Goal: Use online tool/utility: Use online tool/utility

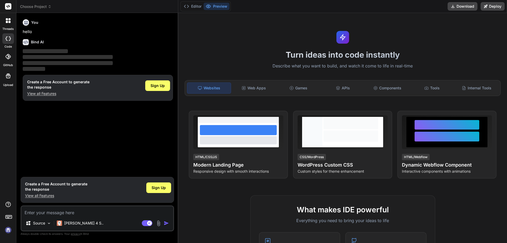
type textarea "x"
click at [67, 211] on textarea at bounding box center [97, 211] width 152 height 10
type textarea "h"
type textarea "x"
type textarea "hi"
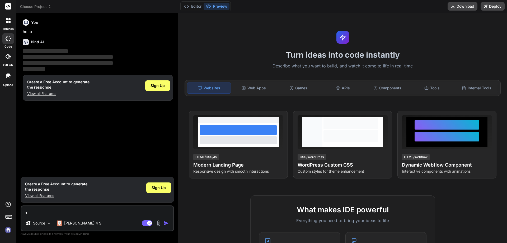
type textarea "x"
type textarea "hi"
click at [167, 225] on img "button" at bounding box center [166, 222] width 5 height 5
click at [166, 224] on img "button" at bounding box center [166, 222] width 5 height 5
click at [165, 186] on span "Sign Up" at bounding box center [159, 187] width 14 height 5
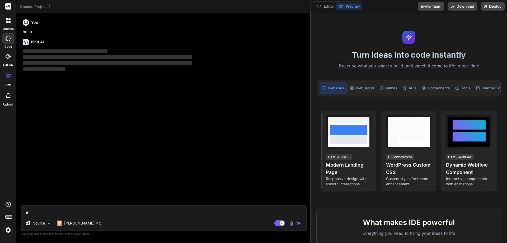
drag, startPoint x: 178, startPoint y: 31, endPoint x: 496, endPoint y: 43, distance: 317.6
click at [496, 43] on div "Choose Project Created with Pixso. Bind AI Web Search Created with Pixso. Code …" at bounding box center [261, 121] width 491 height 243
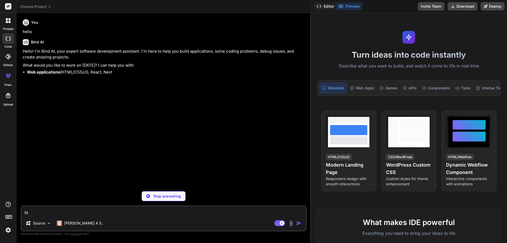
click at [328, 8] on button "Editor" at bounding box center [325, 6] width 22 height 7
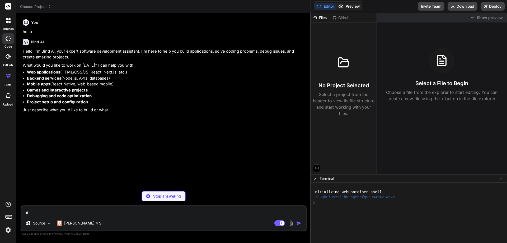
click at [344, 9] on button "Preview" at bounding box center [349, 6] width 26 height 7
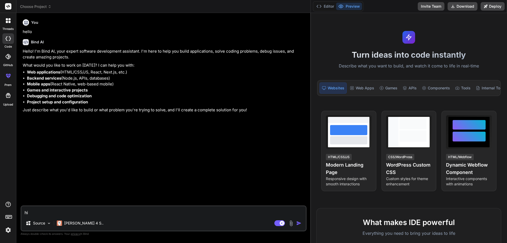
click at [341, 10] on button "Preview" at bounding box center [349, 6] width 26 height 7
click at [341, 5] on icon at bounding box center [341, 6] width 4 height 3
type textarea "x"
click at [92, 210] on textarea "hi" at bounding box center [163, 211] width 285 height 10
click at [115, 210] on textarea "hi" at bounding box center [163, 211] width 285 height 10
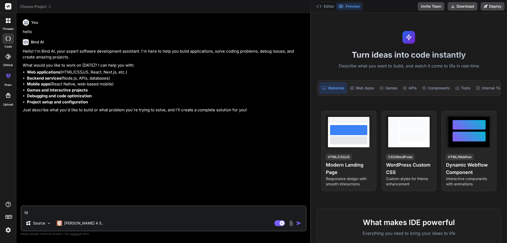
type textarea "h"
type textarea "x"
paste textarea "lorem IpsumdoLorsitaMetconsEctet: adi[] = [ { elitseDdo: "0", eiusmodtempo: "71…"
type textarea "lorem IpsumdoLorsitaMetconsEctet: adi[] = [ { elitseDdo: "0", eiusmodtempo: "71…"
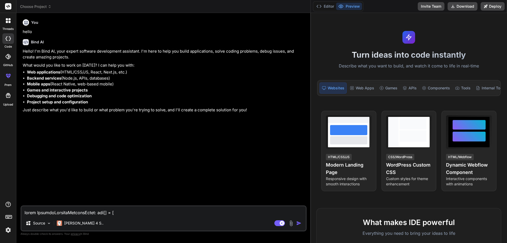
scroll to position [406, 0]
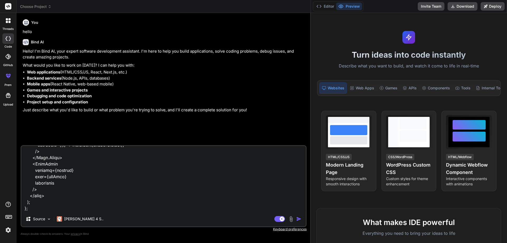
type textarea "x"
type textarea "lorem IpsumdoLorsitaMetconsEctet: adi[] = [ { elitseDdo: "0", eiusmodtempo: "71…"
type textarea "x"
type textarea "lorem IpsumdoLorsitaMetconsEctet: adi[] = [ { elitseDdo: "0", eiusmodtempo: "71…"
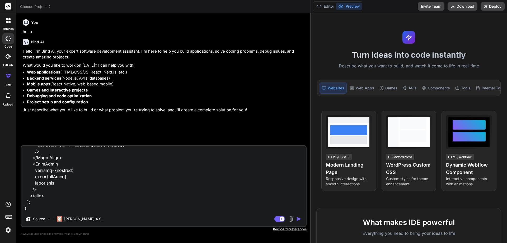
type textarea "x"
type textarea "lorem IpsumdoLorsitaMetconsEctet: adi[] = [ { elitseDdo: "0", eiusmodtempo: "71…"
type textarea "x"
type textarea "lorem IpsumdoLorsitaMetconsEctet: adi[] = [ { elitseDdo: "0", eiusmodtempo: "71…"
type textarea "x"
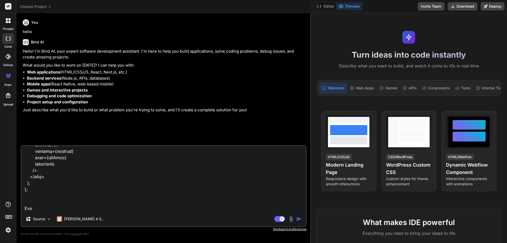
type textarea "lorem IpsumdoLorsitaMetconsEctet: adi[] = [ { elitseDdo: "0", eiusmodtempo: "71…"
type textarea "x"
type textarea "lorem IpsumdoLorsitaMetconsEctet: adi[] = [ { elitseDdo: "0", eiusmodtempo: "71…"
type textarea "x"
type textarea "lorem IpsumdoLorsitaMetconsEctet: adi[] = [ { elitseDdo: "0", eiusmodtempo: "71…"
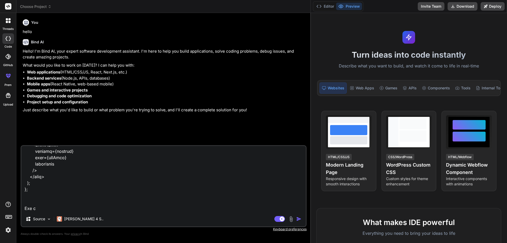
type textarea "x"
type textarea "lorem IpsumdoLorsitaMetconsEctet: adi[] = [ { elitseDdo: "0", eiusmodtempo: "71…"
type textarea "x"
type textarea "lorem IpsumdoLorsitaMetconsEctet: adi[] = [ { elitseDdo: "0", eiusmodtempo: "71…"
type textarea "x"
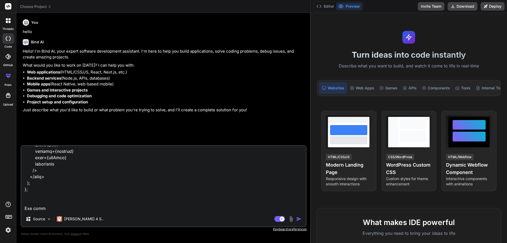
type textarea "lorem IpsumdoLorsitaMetconsEctet: adi[] = [ { elitseDdo: "0", eiusmodtempo: "71…"
type textarea "x"
type textarea "lorem IpsumdoLorsitaMetconsEctet: adi[] = [ { elitseDdo: "0", eiusmodtempo: "71…"
type textarea "x"
type textarea "lorem IpsumdoLorsitaMetconsEctet: adi[] = [ { elitseDdo: "0", eiusmodtempo: "71…"
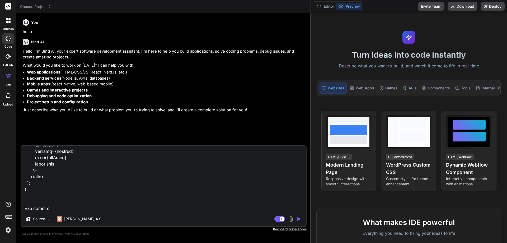
type textarea "x"
type textarea "lorem IpsumdoLorsitaMetconsEctet: adi[] = [ { elitseDdo: "0", eiusmodtempo: "71…"
type textarea "x"
type textarea "lorem IpsumdoLorsitaMetconsEctet: adi[] = [ { elitseDdo: "0", eiusmodtempo: "71…"
type textarea "x"
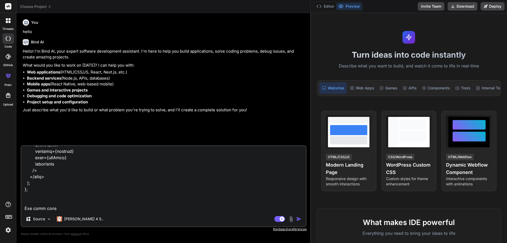
type textarea "lorem IpsumdoLorsitaMetconsEctet: adi[] = [ { elitseDdo: "0", eiusmodtempo: "71…"
type textarea "x"
type textarea "lorem IpsumdoLorsitaMetconsEctet: adi[] = [ { elitseDdo: "0", eiusmodtempo: "71…"
type textarea "x"
type textarea "lorem IpsumdoLorsitaMetconsEctet: adi[] = [ { elitseDdo: "0", eiusmodtempo: "71…"
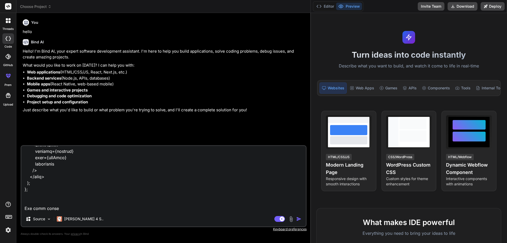
type textarea "x"
type textarea "lorem IpsumdoLorsitaMetconsEctet: adi[] = [ { elitseDdo: "0", eiusmodtempo: "71…"
type textarea "x"
type textarea "lorem IpsumdoLorsitaMetconsEctet: adi[] = [ { elitseDdo: "0", eiusmodtempo: "71…"
type textarea "x"
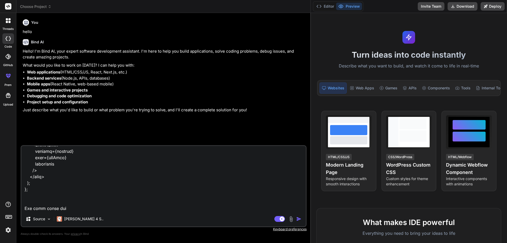
type textarea "lorem IpsumdoLorsitaMetconsEctet: adi[] = [ { elitseDdo: "0", eiusmodtempo: "71…"
type textarea "x"
type textarea "lorem IpsumdoLorsitaMetconsEctet: adi[] = [ { elitseDdo: "0", eiusmodtempo: "71…"
type textarea "x"
type textarea "lorem IpsumdoLorsitaMetconsEctet: adi[] = [ { elitseDdo: "0", eiusmodtempo: "71…"
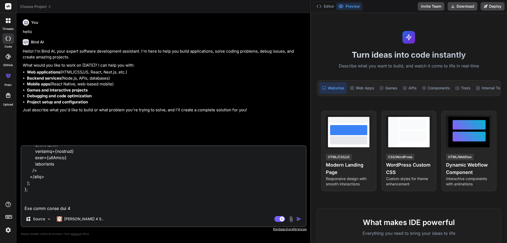
type textarea "x"
type textarea "lorem IpsumdoLorsitaMetconsEctet: adi[] = [ { elitseDdo: "0", eiusmodtempo: "71…"
type textarea "x"
type textarea "lorem IpsumdoLorsitaMetconsEctet: adi[] = [ { elitseDdo: "0", eiusmodtempo: "71…"
type textarea "x"
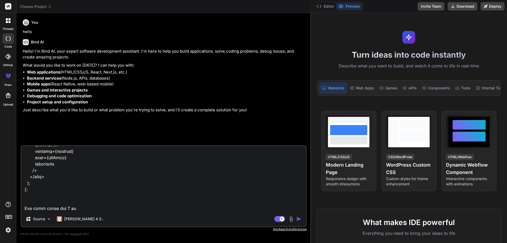
type textarea "lorem IpsumdoLorsitaMetconsEctet: adi[] = [ { elitseDdo: "0", eiusmodtempo: "71…"
type textarea "x"
type textarea "lorem IpsumdoLorsitaMetconsEctet: adi[] = [ { elitseDdo: "0", eiusmodtempo: "71…"
type textarea "x"
type textarea "lorem IpsumdoLorsitaMetconsEctet: adi[] = [ { elitseDdo: "0", eiusmodtempo: "71…"
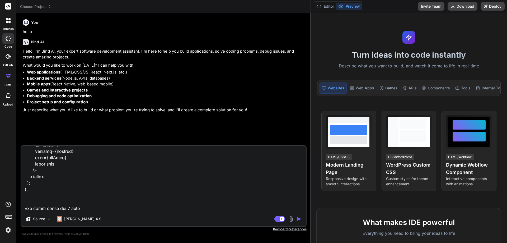
type textarea "x"
type textarea "lorem IpsumdoLorsitaMetconsEctet: adi[] = [ { elitseDdo: "0", eiusmodtempo: "71…"
type textarea "x"
type textarea "lorem IpsumdoLorsitaMetconsEctet: adi[] = [ { elitseDdo: "0", eiusmodtempo: "71…"
type textarea "x"
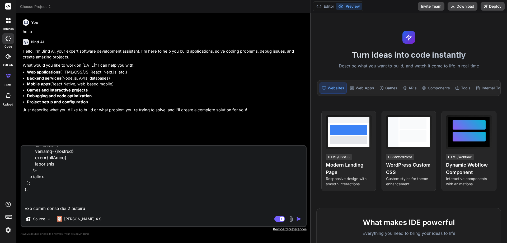
type textarea "lorem IpsumdoLorsitaMetconsEctet: adi[] = [ { elitseDdo: "0", eiusmodtempo: "71…"
type textarea "x"
type textarea "lorem IpsumdoLorsitaMetconsEctet: adi[] = [ { elitseDdo: "0", eiusmodtempo: "71…"
type textarea "x"
type textarea "lorem IpsumdoLorsitaMetconsEctet: adi[] = [ { elitseDdo: "0", eiusmodtempo: "71…"
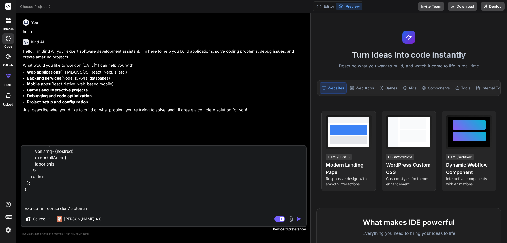
type textarea "x"
type textarea "lorem IpsumdoLorsitaMetconsEctet: adi[] = [ { elitseDdo: "0", eiusmodtempo: "71…"
type textarea "x"
type textarea "lorem IpsumdoLorsitaMetconsEctet: adi[] = [ { elitseDdo: "0", eiusmodtempo: "71…"
type textarea "x"
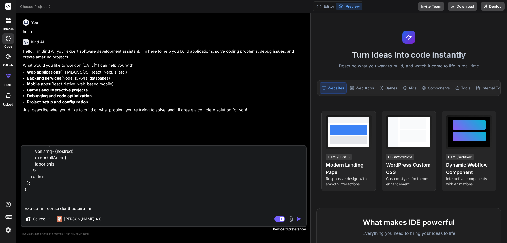
type textarea "lorem IpsumdoLorsitaMetconsEctet: adi[] = [ { elitseDdo: "0", eiusmodtempo: "71…"
type textarea "x"
type textarea "lorem IpsumdoLorsitaMetconsEctet: adi[] = [ { elitseDdo: "0", eiusmodtempo: "71…"
type textarea "x"
type textarea "lorem IpsumdoLorsitaMetconsEctet: adi[] = [ { elitseDdo: "0", eiusmodtempo: "71…"
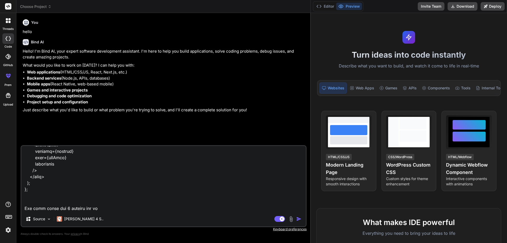
type textarea "x"
type textarea "lorem IpsumdoLorsitaMetconsEctet: adi[] = [ { elitseDdo: "0", eiusmodtempo: "71…"
type textarea "x"
type textarea "lorem IpsumdoLorsitaMetconsEctet: adi[] = [ { elitseDdo: "0", eiusmodtempo: "71…"
type textarea "x"
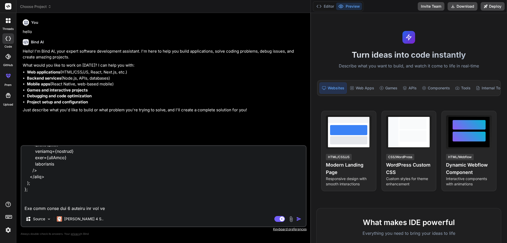
type textarea "lorem IpsumdoLorsitaMetconsEctet: adi[] = [ { elitseDdo: "0", eiusmodtempo: "71…"
type textarea "x"
type textarea "lorem IpsumdoLorsitaMetconsEctet: adi[] = [ { elitseDdo: "0", eiusmodtempo: "71…"
type textarea "x"
type textarea "lorem IpsumdoLorsitaMetconsEctet: adi[] = [ { elitseDdo: "0", eiusmodtempo: "71…"
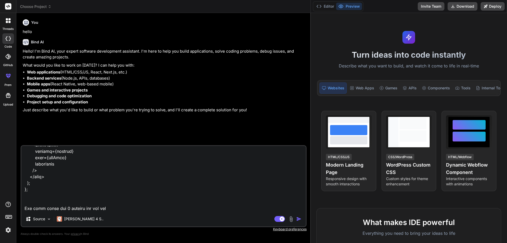
type textarea "x"
type textarea "lorem IpsumdoLorsitaMetconsEctet: adi[] = [ { elitseDdo: "0", eiusmodtempo: "71…"
type textarea "x"
type textarea "lorem IpsumdoLorsitaMetconsEctet: adi[] = [ { elitseDdo: "0", eiusmodtempo: "71…"
type textarea "x"
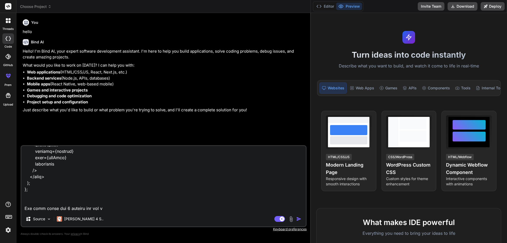
type textarea "lorem IpsumdoLorsitaMetconsEctet: adi[] = [ { elitseDdo: "0", eiusmodtempo: "71…"
type textarea "x"
type textarea "lorem IpsumdoLorsitaMetconsEctet: adi[] = [ { elitseDdo: "0", eiusmodtempo: "71…"
type textarea "x"
type textarea "lorem IpsumdoLorsitaMetconsEctet: adi[] = [ { elitseDdo: "0", eiusmodtempo: "71…"
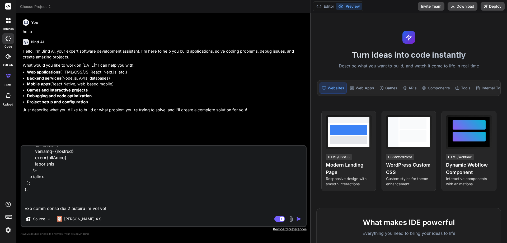
type textarea "x"
paste textarea "Principal teacher: [PERSON_NAME] [PERSON_NAME] [PERSON_NAME]"
type textarea "lorem IpsumdoLorsitaMetconsEctet: adi[] = [ { elitseDdo: "0", eiusmodtempo: "71…"
type textarea "x"
click at [111, 206] on textarea at bounding box center [163, 179] width 285 height 66
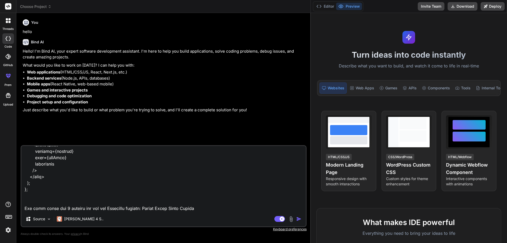
type textarea "lorem IpsumdoLorsitaMetconsEctet: adi[] = [ { elitseDdo: "0", eiusmodtempo: "71…"
type textarea "x"
type textarea "lorem IpsumdoLorsitaMetconsEctet: adi[] = [ { elitseDdo: "0", eiusmodtempo: "71…"
type textarea "x"
type textarea "lorem IpsumdoLorsitaMetconsEctet: adi[] = [ { elitseDdo: "0", eiusmodtempo: "71…"
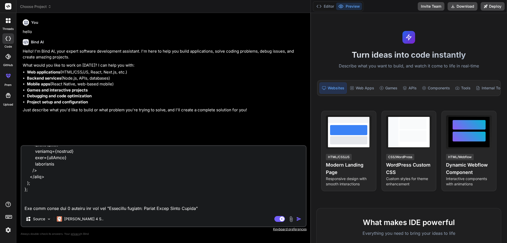
type textarea "x"
type textarea "lorem IpsumdoLorsitaMetconsEctet: adi[] = [ { elitseDdo: "0", eiusmodtempo: "71…"
type textarea "x"
type textarea "lorem IpsumdoLorsitaMetconsEctet: adi[] = [ { elitseDdo: "0", eiusmodtempo: "71…"
type textarea "x"
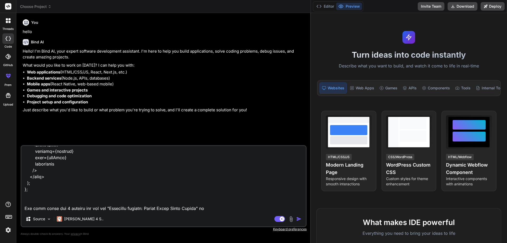
type textarea "lorem IpsumdoLorsitaMetconsEctet: adi[] = [ { elitseDdo: "0", eiusmodtempo: "71…"
type textarea "x"
type textarea "lorem IpsumdoLorsitaMetconsEctet: adi[] = [ { elitseDdo: "0", eiusmodtempo: "71…"
type textarea "x"
type textarea "lorem IpsumdoLorsitaMetconsEctet: adi[] = [ { elitseDdo: "0", eiusmodtempo: "71…"
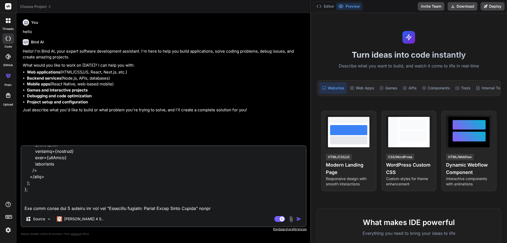
type textarea "x"
type textarea "lorem IpsumdoLorsitaMetconsEctet: adi[] = [ { elitseDdo: "0", eiusmodtempo: "71…"
type textarea "x"
type textarea "lorem IpsumdoLorsitaMetconsEctet: adi[] = [ { elitseDdo: "0", eiusmodtempo: "71…"
type textarea "x"
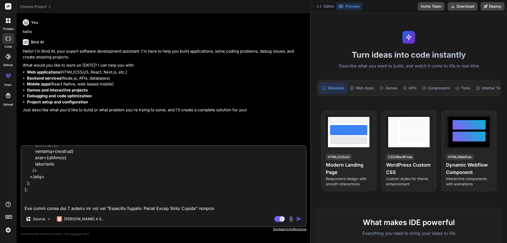
type textarea "lorem IpsumdoLorsitaMetconsEctet: adi[] = [ { elitseDdo: "0", eiusmodtempo: "71…"
type textarea "x"
type textarea "lorem IpsumdoLorsitaMetconsEctet: adi[] = [ { elitseDdo: "0", eiusmodtempo: "71…"
type textarea "x"
type textarea "lorem IpsumdoLorsitaMetconsEctet: adi[] = [ { elitseDdo: "0", eiusmodtempo: "71…"
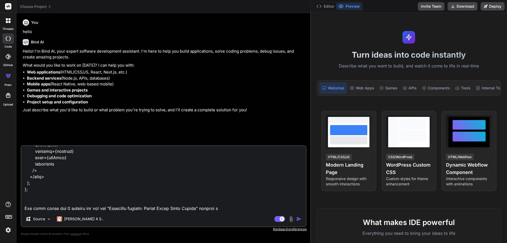
type textarea "x"
type textarea "lorem IpsumdoLorsitaMetconsEctet: adi[] = [ { elitseDdo: "0", eiusmodtempo: "71…"
type textarea "x"
type textarea "lorem IpsumdoLorsitaMetconsEctet: adi[] = [ { elitseDdo: "0", eiusmodtempo: "71…"
type textarea "x"
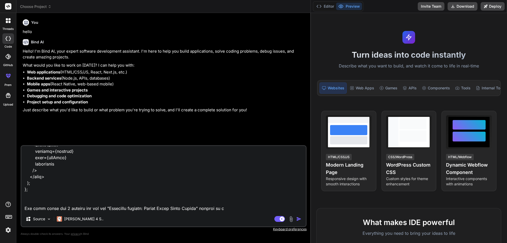
type textarea "lorem IpsumdoLorsitaMetconsEctet: adi[] = [ { elitseDdo: "0", eiusmodtempo: "71…"
type textarea "x"
type textarea "lorem IpsumdoLorsitaMetconsEctet: adi[] = [ { elitseDdo: "0", eiusmodtempo: "71…"
type textarea "x"
type textarea "lorem IpsumdoLorsitaMetconsEctet: adi[] = [ { elitseDdo: "0", eiusmodtempo: "71…"
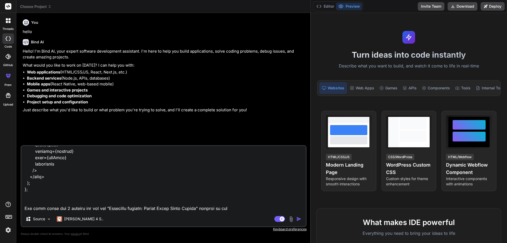
type textarea "x"
type textarea "lorem IpsumdoLorsitaMetconsEctet: adi[] = [ { elitseDdo: "0", eiusmodtempo: "71…"
type textarea "x"
type textarea "lorem IpsumdoLorsitaMetconsEctet: adi[] = [ { elitseDdo: "0", eiusmodtempo: "71…"
type textarea "x"
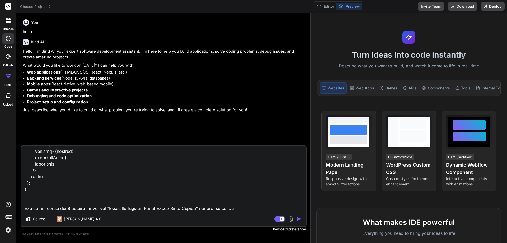
type textarea "lorem IpsumdoLorsitaMetconsEctet: adi[] = [ { elitseDdo: "0", eiusmodtempo: "71…"
type textarea "x"
type textarea "lorem IpsumdoLorsitaMetconsEctet: adi[] = [ { elitseDdo: "0", eiusmodtempo: "71…"
type textarea "x"
type textarea "lorem IpsumdoLorsitaMetconsEctet: adi[] = [ { elitseDdo: "0", eiusmodtempo: "71…"
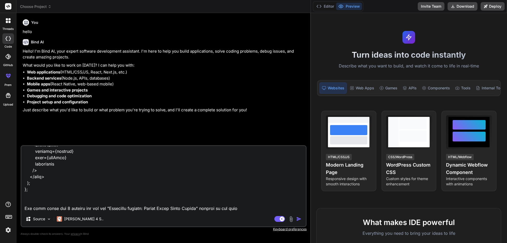
type textarea "x"
type textarea "lorem IpsumdoLorsitaMetconsEctet: adi[] = [ { elitseDdo: "0", eiusmodtempo: "71…"
type textarea "x"
type textarea "lorem IpsumdoLorsitaMetconsEctet: adi[] = [ { elitseDdo: "0", eiusmodtempo: "71…"
type textarea "x"
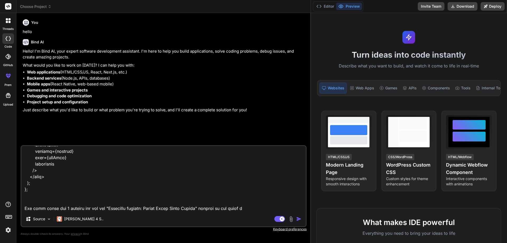
type textarea "lorem IpsumdoLorsitaMetconsEctet: adi[] = [ { elitseDdo: "0", eiusmodtempo: "71…"
type textarea "x"
type textarea "lorem IpsumdoLorsitaMetconsEctet: adi[] = [ { elitseDdo: "0", eiusmodtempo: "71…"
type textarea "x"
type textarea "lorem IpsumdoLorsitaMetconsEctet: adi[] = [ { elitseDdo: "0", eiusmodtempo: "71…"
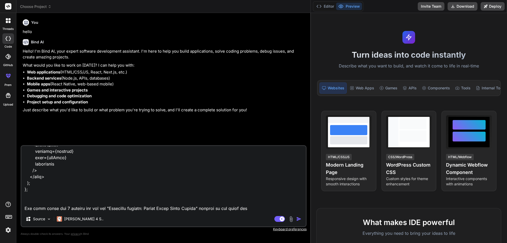
type textarea "x"
type textarea "lorem IpsumdoLorsitaMetconsEctet: adi[] = [ { elitseDdo: "0", eiusmodtempo: "71…"
type textarea "x"
type textarea "lorem IpsumdoLorsitaMetconsEctet: adi[] = [ { elitseDdo: "0", eiusmodtempo: "71…"
type textarea "x"
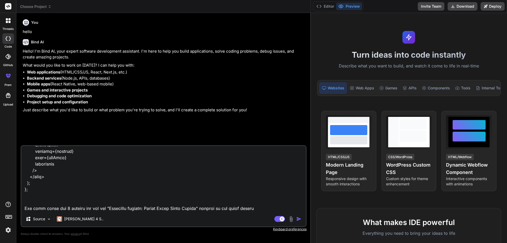
type textarea "lorem IpsumdoLorsitaMetconsEctet: adi[] = [ { elitseDdo: "0", eiusmodtempo: "71…"
type textarea "x"
type textarea "lorem IpsumdoLorsitaMetconsEctet: adi[] = [ { elitseDdo: "0", eiusmodtempo: "71…"
click at [301, 219] on img "button" at bounding box center [299, 218] width 5 height 5
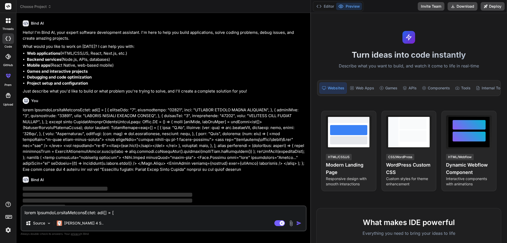
scroll to position [23, 0]
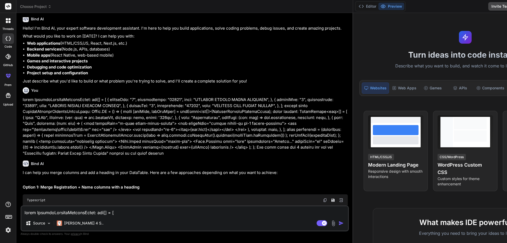
type textarea "x"
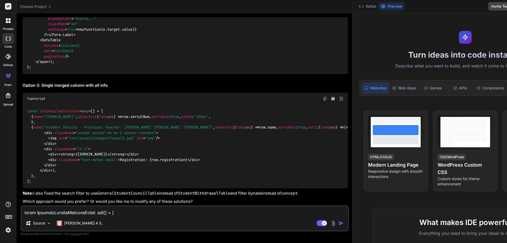
scroll to position [584, 0]
drag, startPoint x: 54, startPoint y: 78, endPoint x: 36, endPoint y: 68, distance: 19.9
copy span "< div className = "mb-3" > < h5 className = "text-primary" > Principal teacher:…"
click at [107, 212] on textarea at bounding box center [184, 211] width 327 height 10
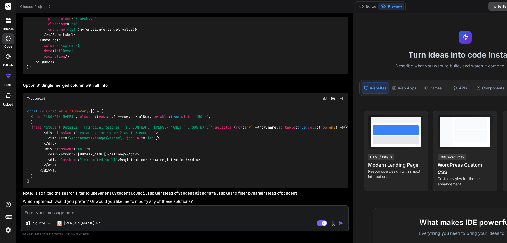
type textarea "m"
type textarea "x"
type textarea "me"
type textarea "x"
type textarea "mer"
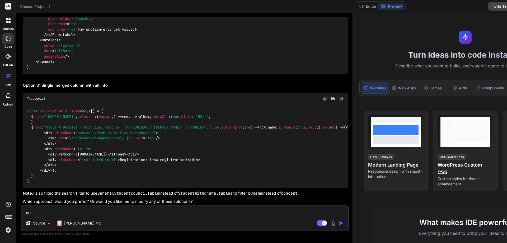
type textarea "x"
type textarea "merg"
type textarea "x"
type textarea "merge"
type textarea "x"
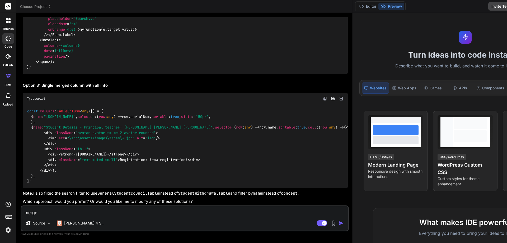
type textarea "merge"
type textarea "x"
type textarea "merge t"
type textarea "x"
type textarea "merge th"
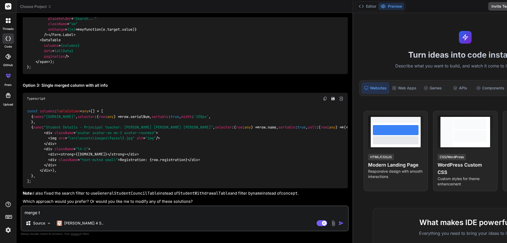
type textarea "x"
type textarea "merge the"
type textarea "x"
type textarea "merge the"
type textarea "x"
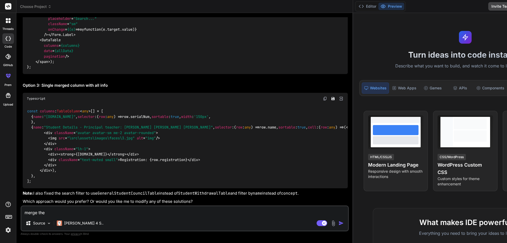
type textarea "merge the 3"
type textarea "x"
type textarea "merge the 3"
type textarea "x"
type textarea "merge the 3 t"
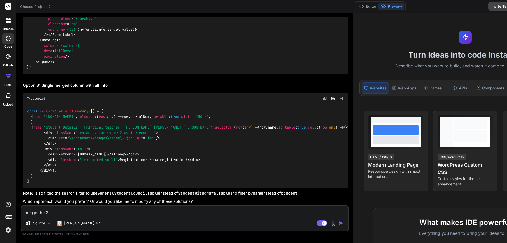
type textarea "x"
type textarea "merge the 3 td"
click at [339, 223] on img "button" at bounding box center [341, 222] width 5 height 5
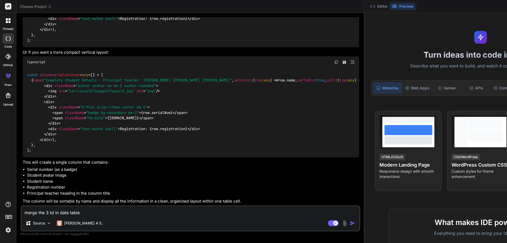
scroll to position [919, 0]
click at [33, 43] on code "const columns : TableColumn < any >[] = [ { name : "Student Information - Princ…" at bounding box center [181, 0] width 309 height 86
drag, startPoint x: 36, startPoint y: 162, endPoint x: 30, endPoint y: 63, distance: 99.0
click at [30, 47] on div "const columns : TableColumn < any >[] = [ { name : "Student Information - Princ…" at bounding box center [191, 0] width 337 height 95
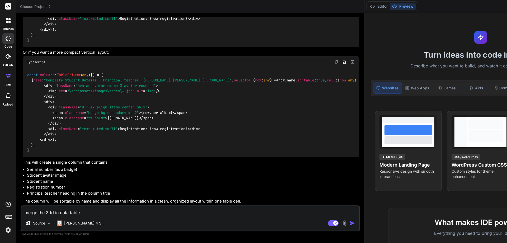
copy code "{ name : "Student Information - Principal teacher: [PERSON_NAME] [PERSON_NAME] …"
click at [90, 212] on textarea "merge the 3 td in data table" at bounding box center [190, 211] width 338 height 10
paste textarea "const columns: TableColumn<any>[] = [ { name: "[DOMAIN_NAME]", selector: (row: …"
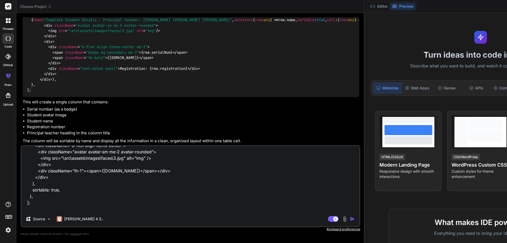
scroll to position [108, 0]
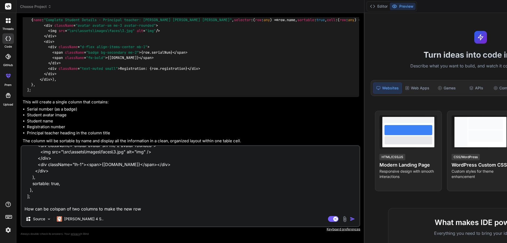
click at [58, 207] on textarea "const columns: TableColumn<any>[] = [ { name: "[DOMAIN_NAME]", selector: (row: …" at bounding box center [190, 179] width 338 height 66
click at [153, 209] on textarea "const columns: TableColumn<any>[] = [ { name: "[DOMAIN_NAME]", selector: (row: …" at bounding box center [190, 179] width 338 height 66
click at [81, 209] on textarea "const columns: TableColumn<any>[] = [ { name: "[DOMAIN_NAME]", selector: (row: …" at bounding box center [190, 179] width 338 height 66
click at [203, 212] on div "const columns: TableColumn<any>[] = [ { name: "[DOMAIN_NAME]", selector: (row: …" at bounding box center [191, 186] width 340 height 82
click at [136, 209] on textarea "const columns: TableColumn<any>[] = [ { name: "[DOMAIN_NAME]", selector: (row: …" at bounding box center [190, 179] width 338 height 66
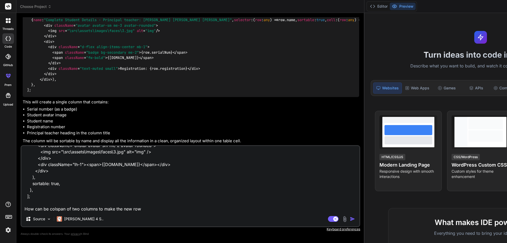
click at [136, 209] on textarea "const columns: TableColumn<any>[] = [ { name: "[DOMAIN_NAME]", selector: (row: …" at bounding box center [190, 179] width 338 height 66
click at [350, 218] on img "button" at bounding box center [352, 218] width 5 height 5
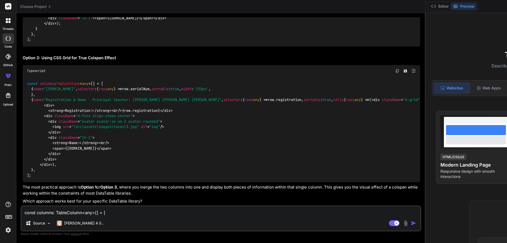
scroll to position [1536, 0]
drag, startPoint x: 37, startPoint y: 109, endPoint x: 25, endPoint y: 65, distance: 46.1
copy code "const dataWithHeader = [ { isHeader : true , serialNum : "" , registration : ""…"
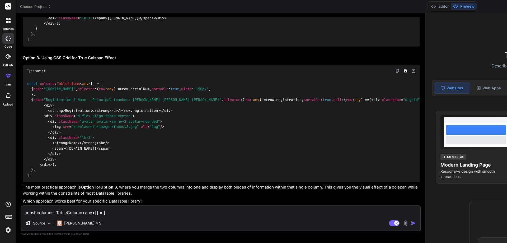
drag, startPoint x: 36, startPoint y: 132, endPoint x: 27, endPoint y: 101, distance: 32.0
copy code "cell : ( row : any ) => { if (row. isHeader ) { return null ; // Empty cell for…"
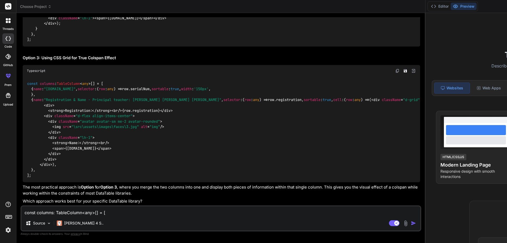
drag, startPoint x: 35, startPoint y: 133, endPoint x: 59, endPoint y: 179, distance: 52.5
copy code "cell : ( row : any ) => { if (row. isHeader ) { return ( < div className = "fw-…"
drag, startPoint x: 48, startPoint y: 99, endPoint x: 30, endPoint y: 82, distance: 25.1
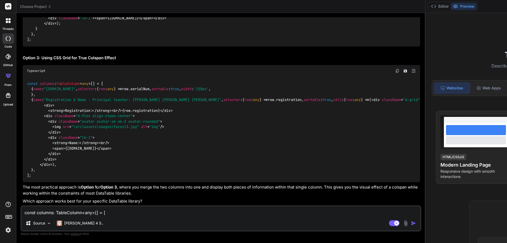
drag, startPoint x: 38, startPoint y: 150, endPoint x: 30, endPoint y: 66, distance: 84.3
copy code "name : "Name" , selector : ( row : any ) => row. name , sortable : true , cell …"
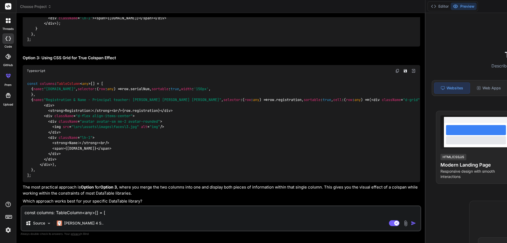
scroll to position [1929, 0]
click at [59, 211] on textarea "const columns: TableColumn<any>[] = [ { name: "[DOMAIN_NAME]", selector: (row: …" at bounding box center [220, 211] width 399 height 10
paste textarea "lorem IpsumdoLorsitaMetconsEctet: adi[] = [ { elitseDdo: "2", eiusmodtempo: "22…"
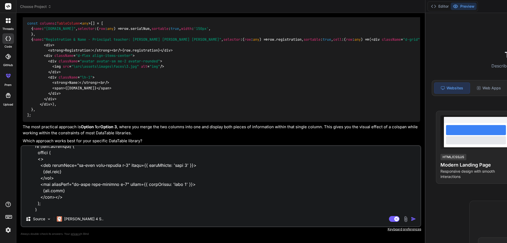
scroll to position [212, 0]
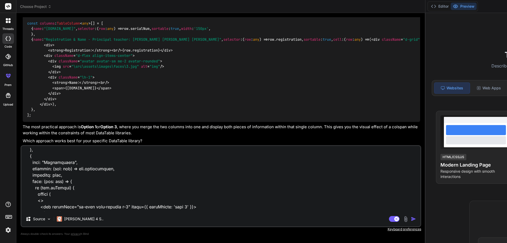
drag, startPoint x: 62, startPoint y: 173, endPoint x: 37, endPoint y: 205, distance: 40.7
click at [37, 205] on textarea at bounding box center [220, 179] width 399 height 66
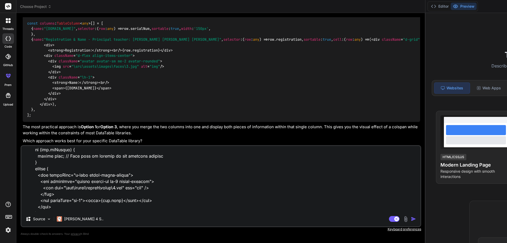
scroll to position [407, 0]
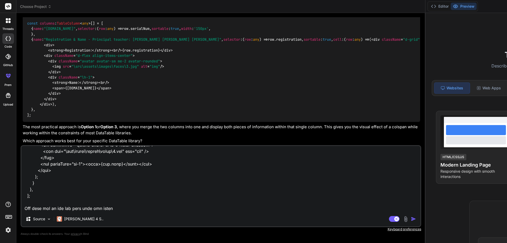
click at [115, 207] on textarea at bounding box center [220, 179] width 399 height 66
paste textarea "<div className="fw-bold text-primary p-2" style={{ gridColumn: 'span 3' }}> {[D…"
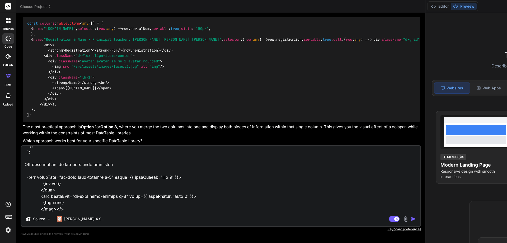
click at [411, 218] on img "button" at bounding box center [413, 218] width 5 height 5
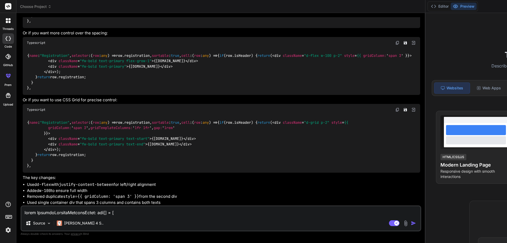
scroll to position [2220, 0]
drag, startPoint x: 38, startPoint y: 134, endPoint x: 29, endPoint y: 59, distance: 75.6
click at [29, 28] on div "{ name : "Registration" , selector : ( row : any ) => row. registration , sorta…" at bounding box center [222, 5] width 398 height 46
copy code "cell : ( row : any ) => { if (row. isHeader ) { return ( < div className = "d-f…"
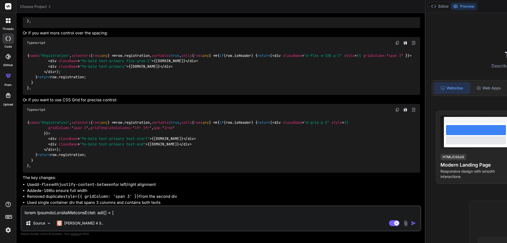
click at [182, 58] on span "cell" at bounding box center [186, 55] width 8 height 5
drag, startPoint x: 36, startPoint y: 161, endPoint x: 28, endPoint y: 91, distance: 70.2
click at [28, 91] on div "{ name : "Registration" , selector : ( row : any ) => row. registration , sorta…" at bounding box center [222, 72] width 398 height 46
copy code "cell : ( row : any ) => { if (row. isHeader ) { return ( < div className = "d-f…"
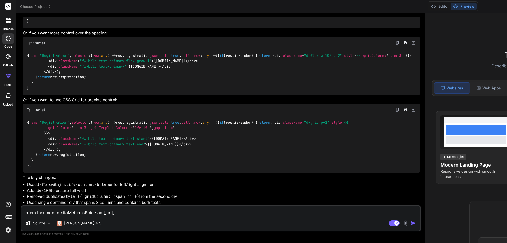
click at [182, 120] on span "cell" at bounding box center [186, 122] width 8 height 5
drag, startPoint x: 36, startPoint y: 193, endPoint x: 29, endPoint y: 96, distance: 96.4
click at [29, 115] on div "{ name : "Registration" , selector : ( row : any ) => row. registration , sorta…" at bounding box center [222, 143] width 398 height 57
copy code "cell : ( row : any ) => { if (row. isHeader ) { return ( < div className = "d-g…"
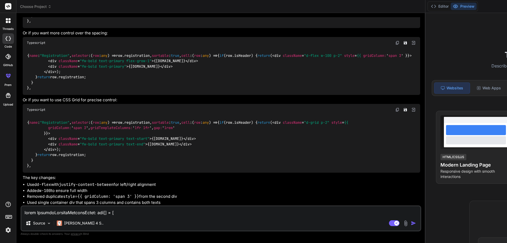
click at [100, 212] on textarea at bounding box center [220, 211] width 399 height 10
click at [411, 223] on img "button" at bounding box center [413, 222] width 5 height 5
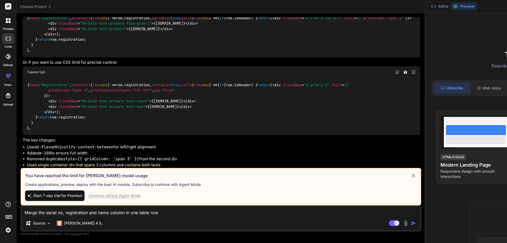
click at [138, 195] on div "Continue without Agent Mode" at bounding box center [115, 195] width 52 height 5
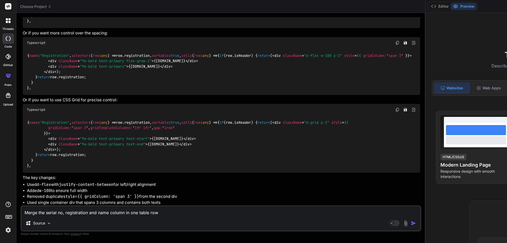
click at [411, 221] on img "button" at bounding box center [413, 222] width 5 height 5
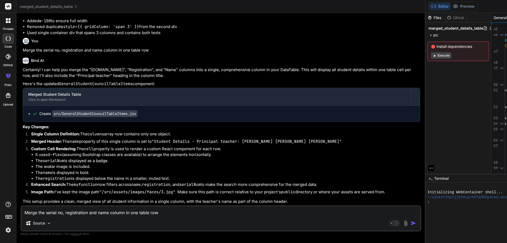
scroll to position [2672, 0]
click at [109, 110] on code "src/GeneralStudentCouncilTableItems.jsx" at bounding box center [95, 113] width 86 height 7
click at [120, 110] on code "src/GeneralStudentCouncilTableItems.jsx" at bounding box center [95, 113] width 86 height 7
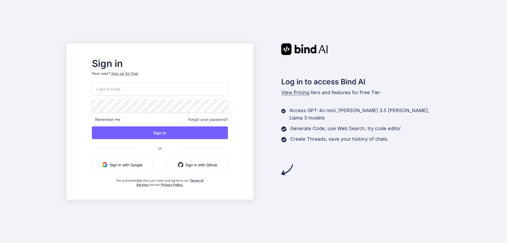
click at [134, 89] on input "email" at bounding box center [160, 88] width 136 height 13
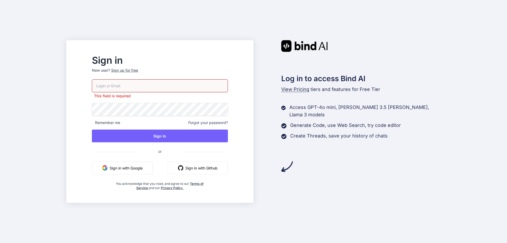
click at [187, 84] on input "email" at bounding box center [160, 85] width 136 height 13
paste input "[EMAIL_ADDRESS][DOMAIN_NAME]"
type input "vodafes827@cristout.com"
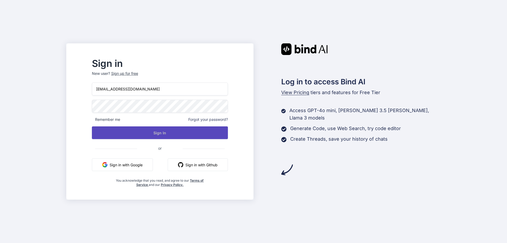
click at [156, 131] on button "Sign In" at bounding box center [160, 132] width 136 height 13
